Goal: Transaction & Acquisition: Purchase product/service

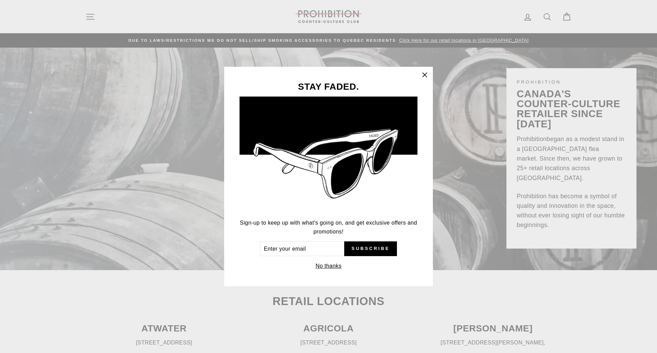
click at [425, 72] on icon "button" at bounding box center [425, 75] width 10 height 10
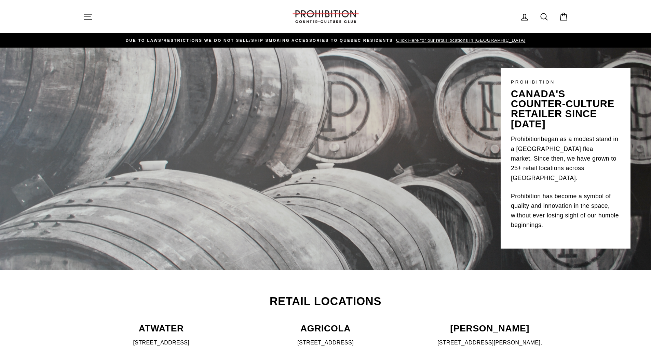
click at [88, 14] on icon "button" at bounding box center [88, 17] width 10 height 10
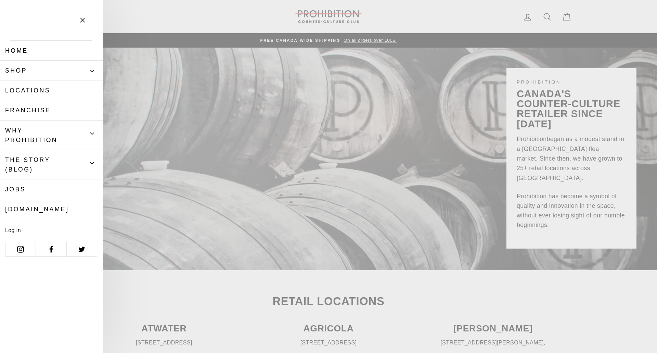
click at [18, 69] on link "Shop" at bounding box center [41, 71] width 82 height 20
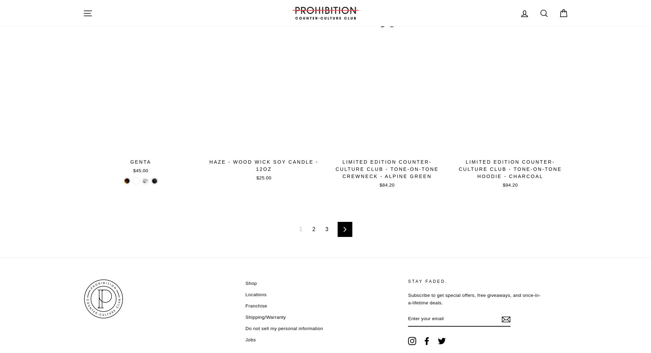
scroll to position [1060, 0]
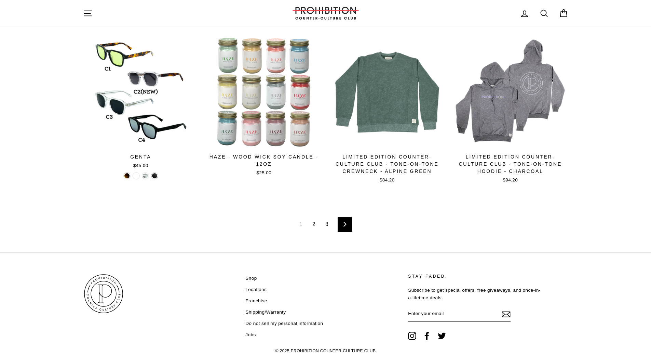
click at [314, 224] on link "2" at bounding box center [313, 223] width 11 height 11
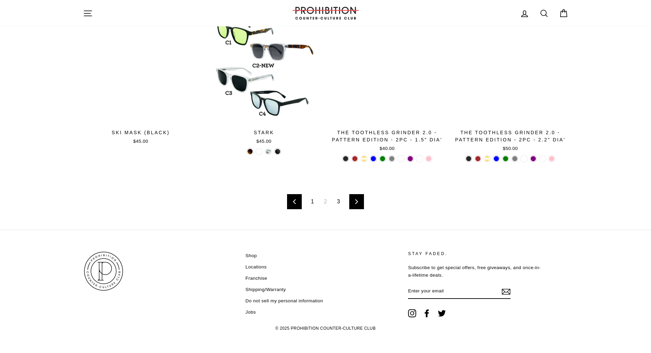
scroll to position [1068, 0]
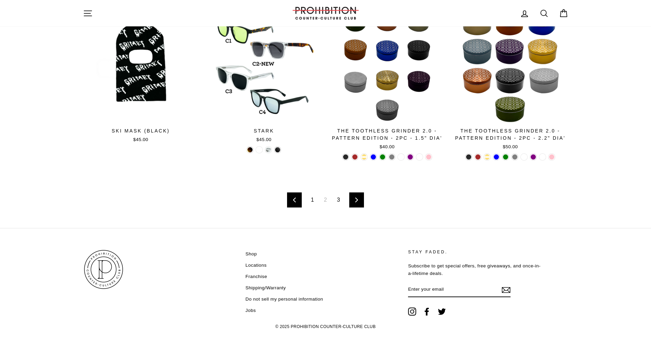
click at [338, 199] on link "3" at bounding box center [338, 199] width 11 height 11
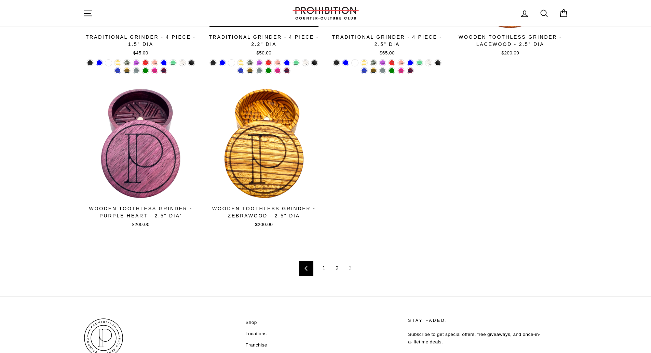
scroll to position [613, 0]
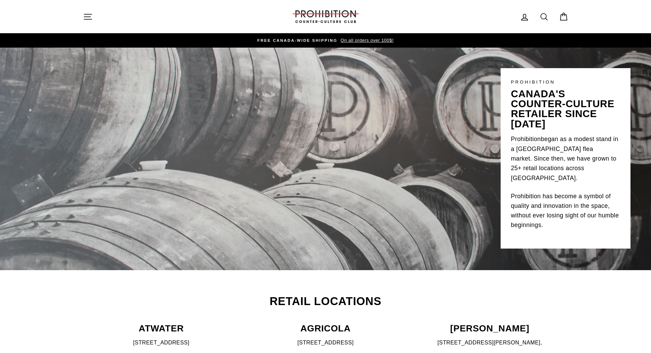
click at [542, 15] on icon at bounding box center [545, 17] width 10 height 10
click at [114, 14] on input "Search our store" at bounding box center [323, 16] width 450 height 23
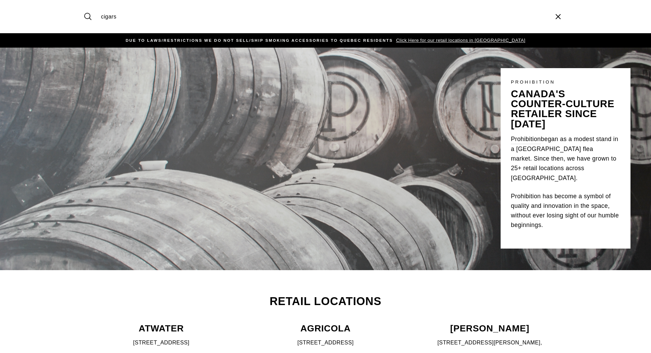
type input "cigars"
click at [83, 5] on button "Search" at bounding box center [90, 16] width 15 height 23
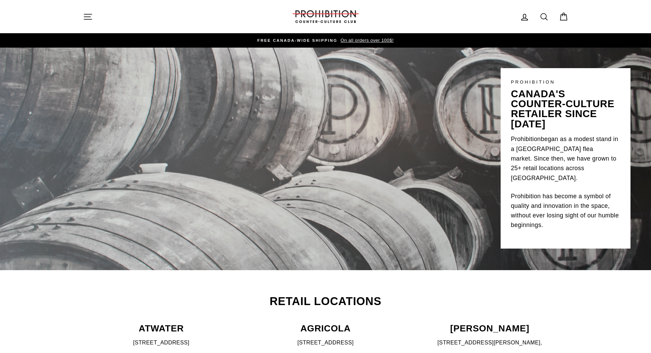
click at [542, 15] on icon at bounding box center [545, 17] width 10 height 10
click at [124, 18] on input "Search our store" at bounding box center [323, 16] width 450 height 23
click at [83, 5] on button "Search" at bounding box center [90, 16] width 15 height 23
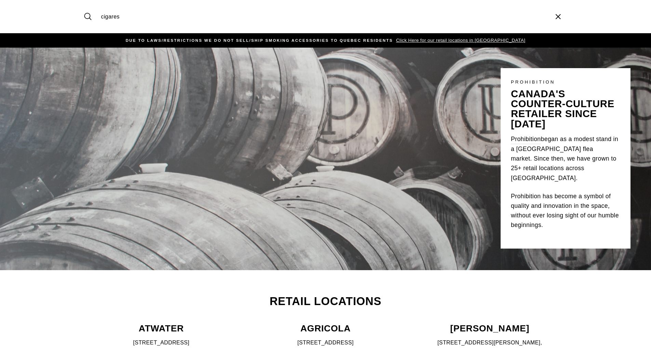
click at [123, 18] on input "cigares" at bounding box center [323, 16] width 450 height 23
type input "cigar"
click at [83, 5] on button "Search" at bounding box center [90, 16] width 15 height 23
